Goal: Task Accomplishment & Management: Complete application form

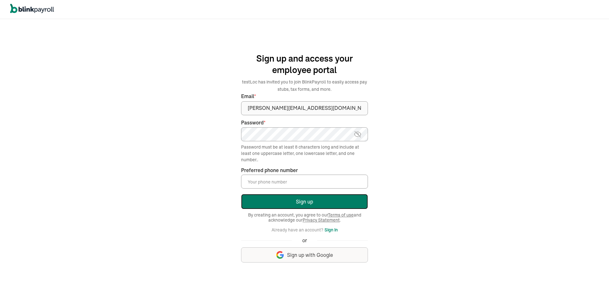
click at [307, 205] on button "Sign up" at bounding box center [304, 201] width 127 height 15
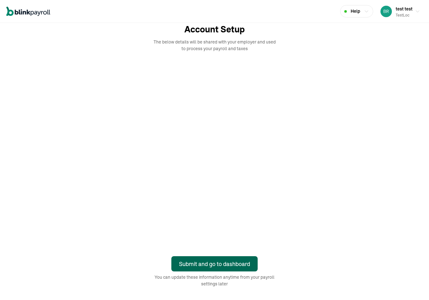
click at [219, 263] on div "Submit and go to dashboard" at bounding box center [214, 263] width 71 height 9
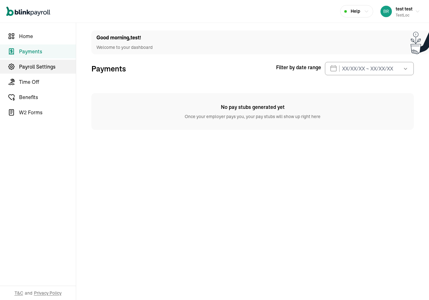
click at [43, 65] on span "Payroll Settings" at bounding box center [47, 67] width 57 height 8
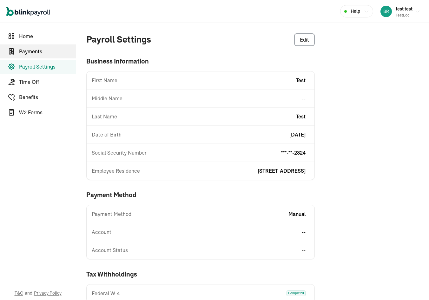
click at [42, 51] on span "Payments" at bounding box center [47, 52] width 57 height 8
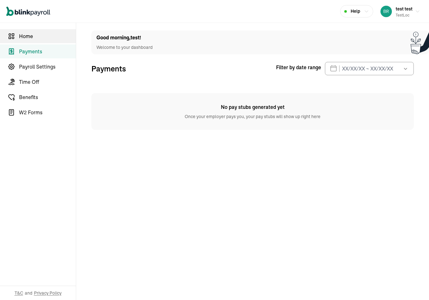
click at [43, 37] on span "Home" at bounding box center [47, 36] width 57 height 8
select select "2025"
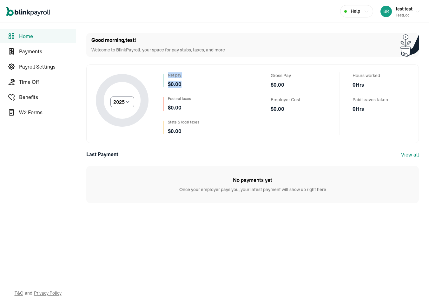
drag, startPoint x: 168, startPoint y: 74, endPoint x: 197, endPoint y: 89, distance: 32.6
click at [197, 89] on div "Net pay $ 0.00 Federal taxes $ 0.00 State & local taxes $ 0.00" at bounding box center [181, 103] width 36 height 63
click at [40, 81] on span "Time Off" at bounding box center [47, 82] width 57 height 8
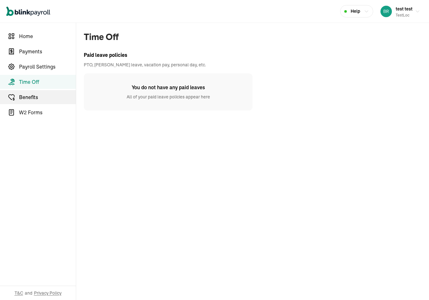
click at [49, 98] on span "Benefits" at bounding box center [47, 97] width 57 height 8
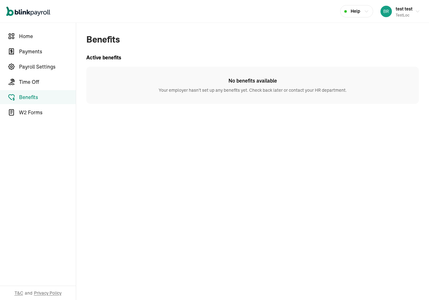
click at [44, 29] on nav "Home Payments Payroll Settings Time Off Benefits W2 Forms T&C and Privacy Policy" at bounding box center [38, 161] width 76 height 277
click at [44, 31] on link "Home" at bounding box center [38, 36] width 76 height 14
select select "2025"
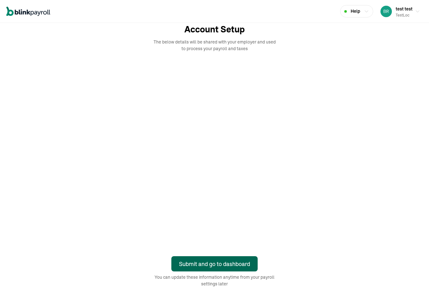
click at [219, 263] on div "Submit and go to dashboard" at bounding box center [214, 263] width 71 height 9
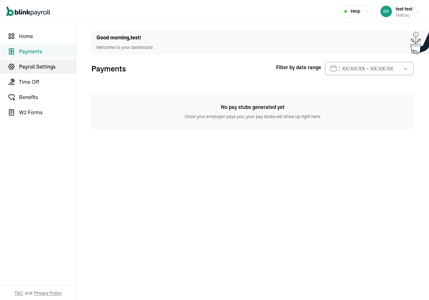
click at [43, 65] on span "Payroll Settings" at bounding box center [47, 67] width 57 height 8
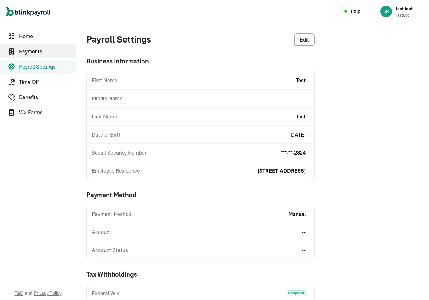
click at [42, 51] on span "Payments" at bounding box center [47, 52] width 57 height 8
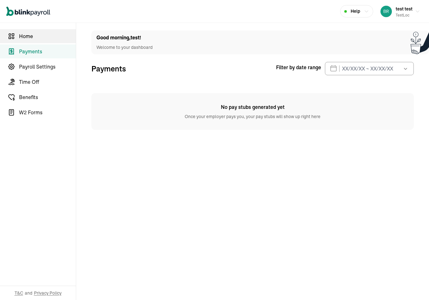
click at [43, 37] on span "Home" at bounding box center [47, 36] width 57 height 8
select select "2025"
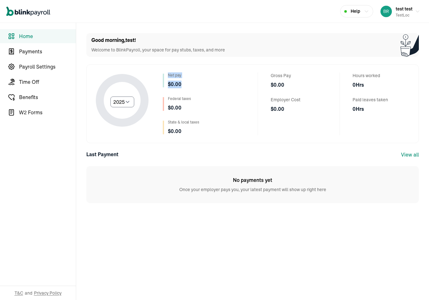
drag, startPoint x: 168, startPoint y: 74, endPoint x: 197, endPoint y: 89, distance: 32.6
click at [197, 89] on div "Net pay $ 0.00 Federal taxes $ 0.00 State & local taxes $ 0.00" at bounding box center [181, 103] width 36 height 63
click at [40, 81] on span "Time Off" at bounding box center [47, 82] width 57 height 8
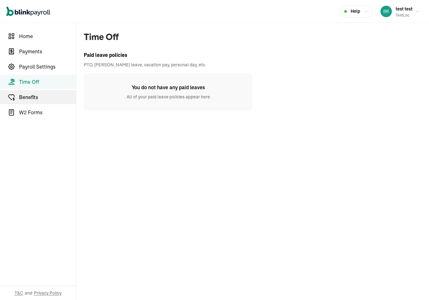
click at [49, 98] on span "Benefits" at bounding box center [47, 97] width 57 height 8
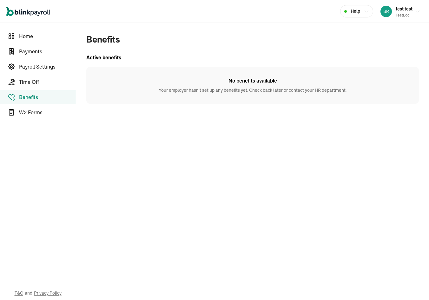
click at [44, 29] on nav "Home Payments Payroll Settings Time Off Benefits W2 Forms T&C and Privacy Policy" at bounding box center [38, 161] width 76 height 277
click at [44, 31] on link "Home" at bounding box center [38, 36] width 76 height 14
select select "2025"
